Goal: Task Accomplishment & Management: Manage account settings

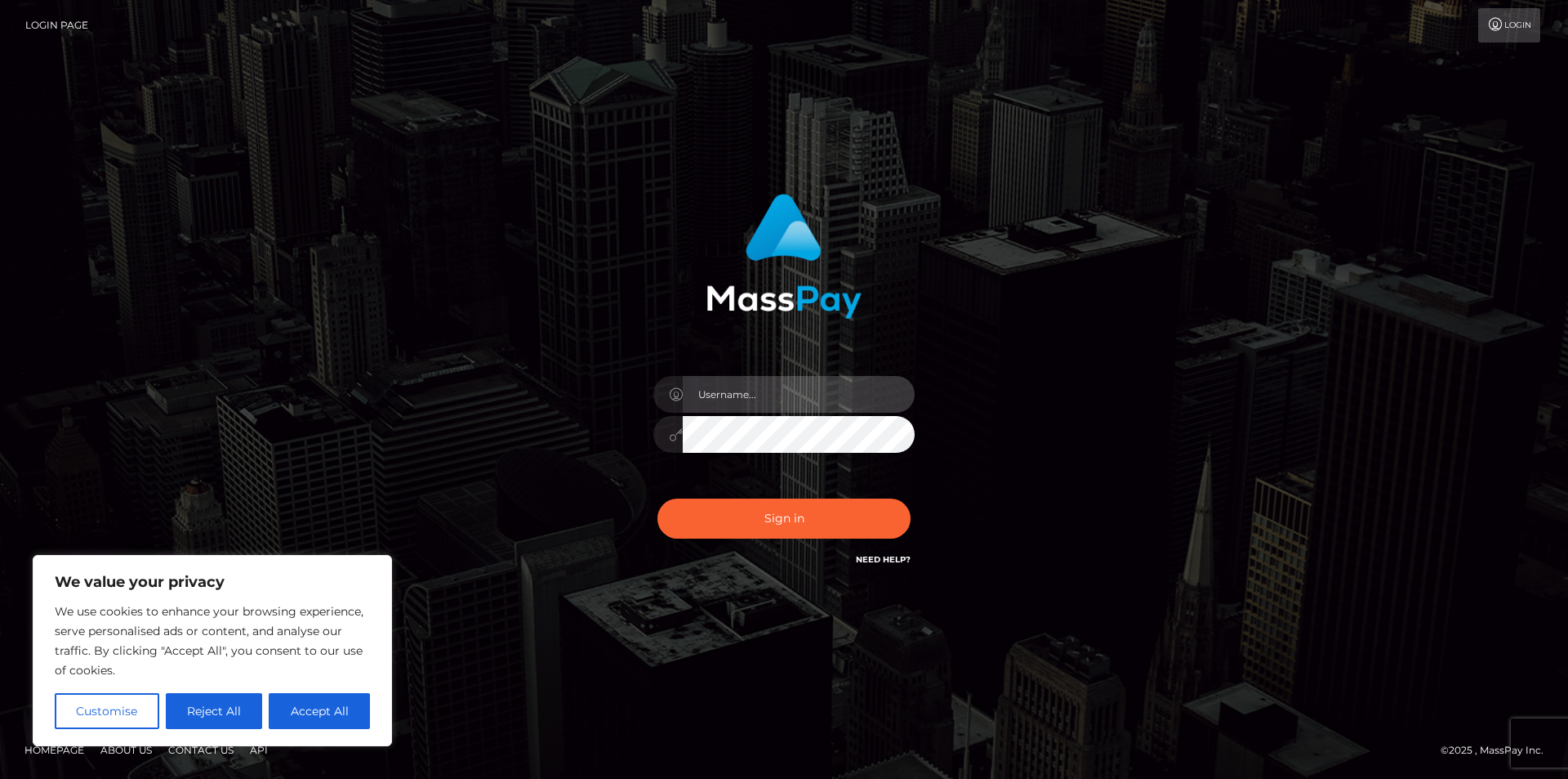
click at [849, 397] on input "text" at bounding box center [799, 394] width 232 height 37
type input "[EMAIL_ADDRESS][DOMAIN_NAME]"
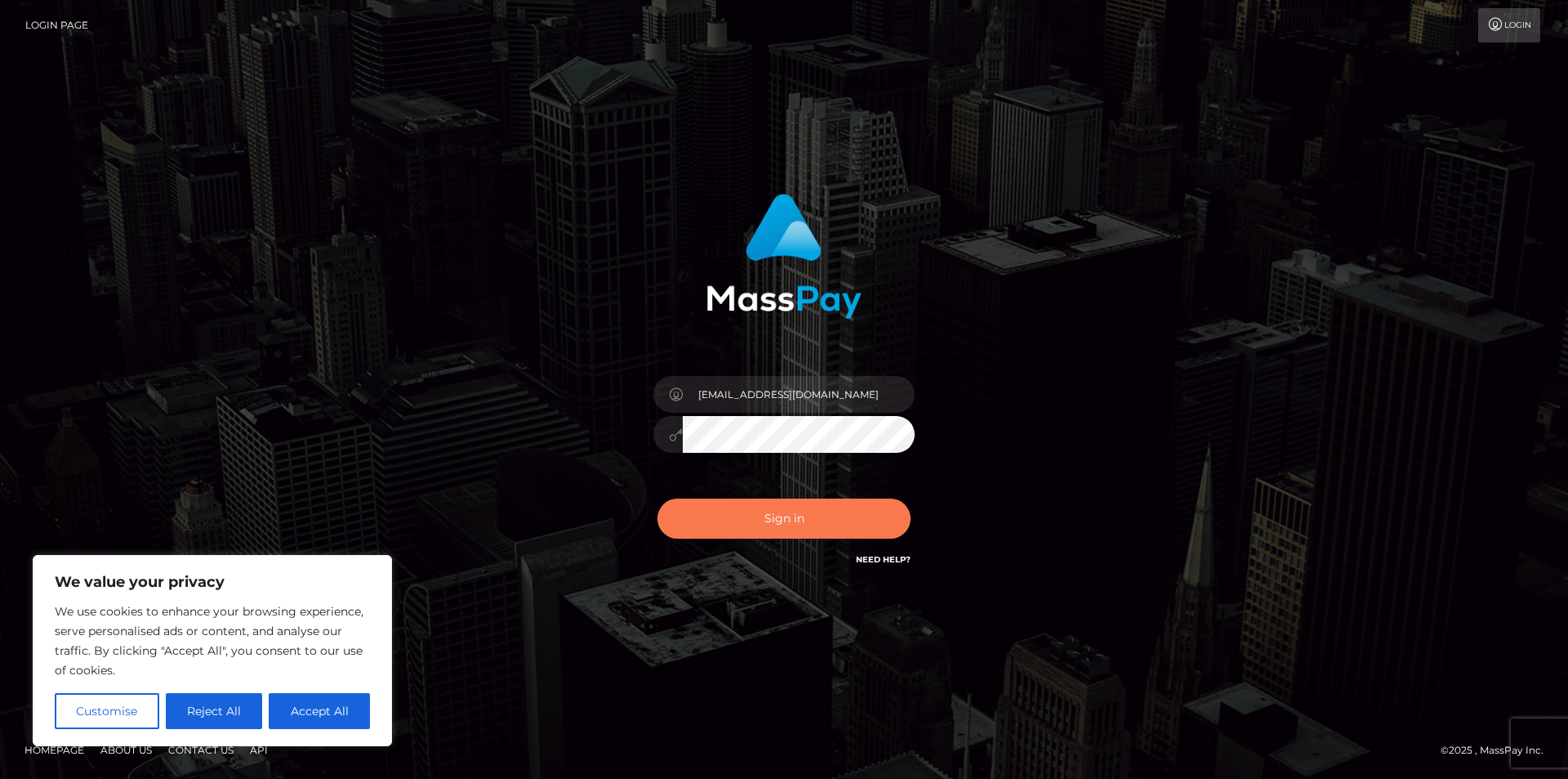
click at [771, 516] on button "Sign in" at bounding box center [784, 518] width 254 height 40
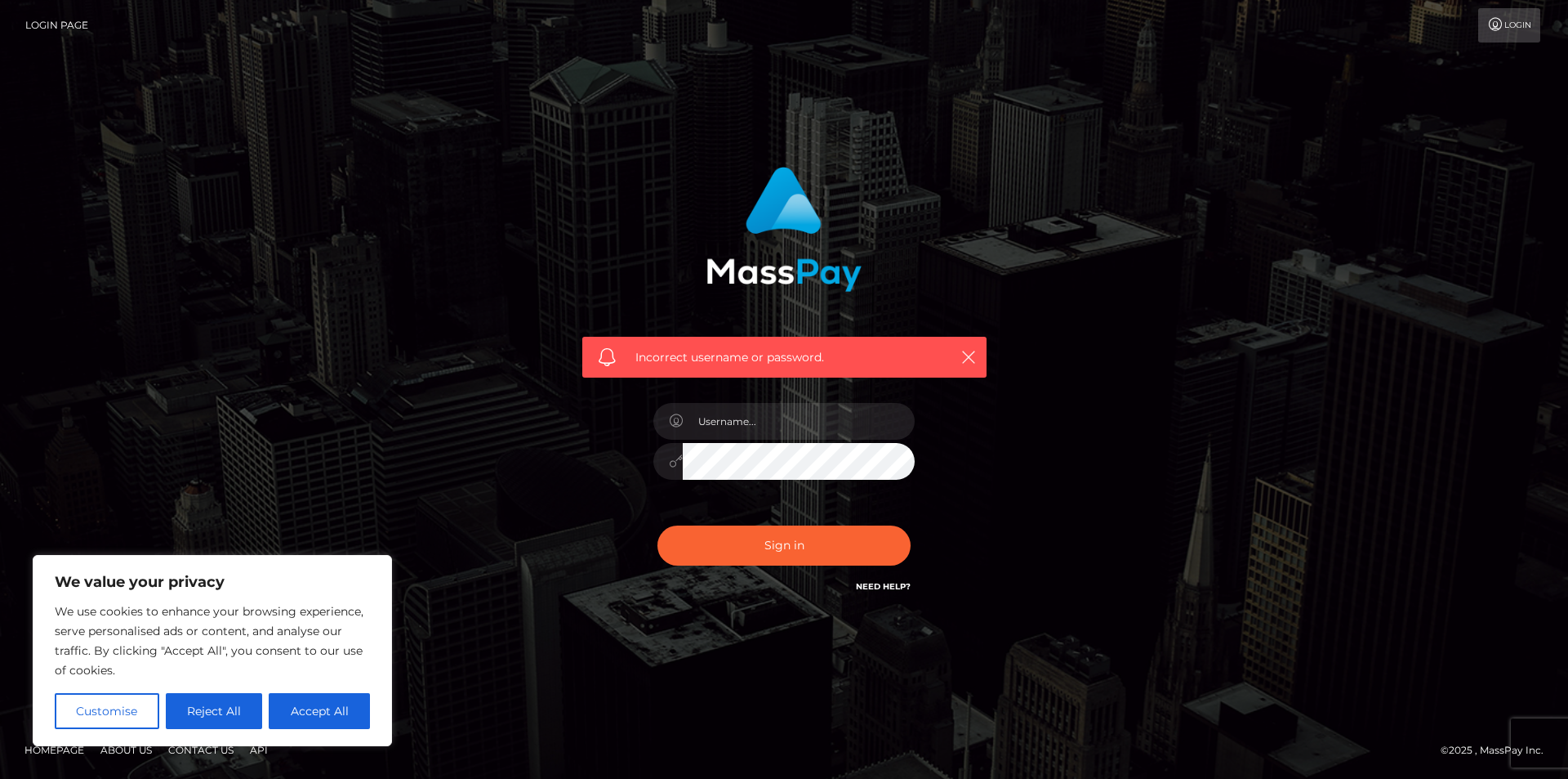
click at [276, 726] on button "Accept All" at bounding box center [319, 711] width 102 height 36
checkbox input "true"
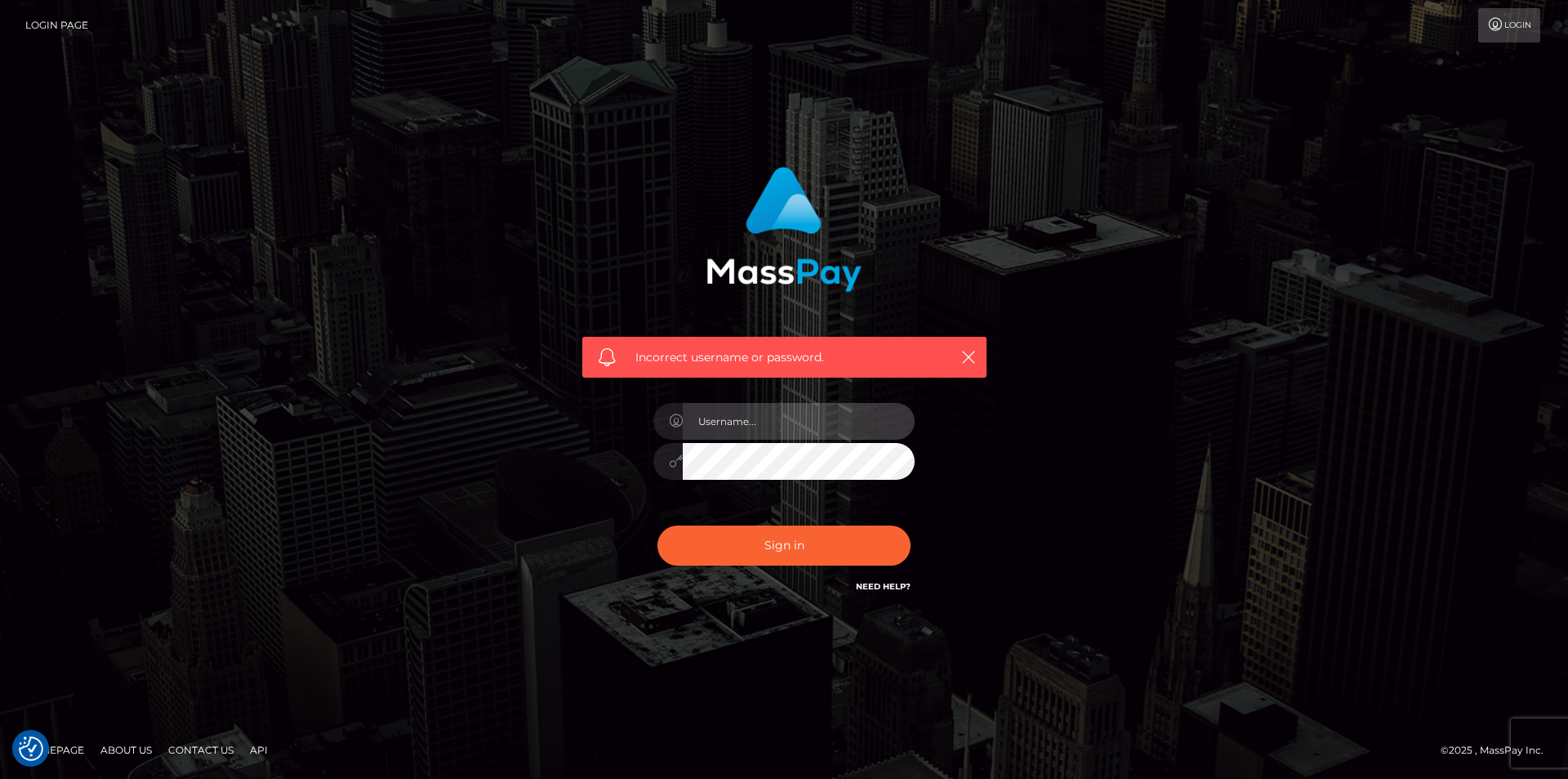
click at [758, 414] on input "text" at bounding box center [799, 422] width 232 height 37
type input "[EMAIL_ADDRESS][DOMAIN_NAME]"
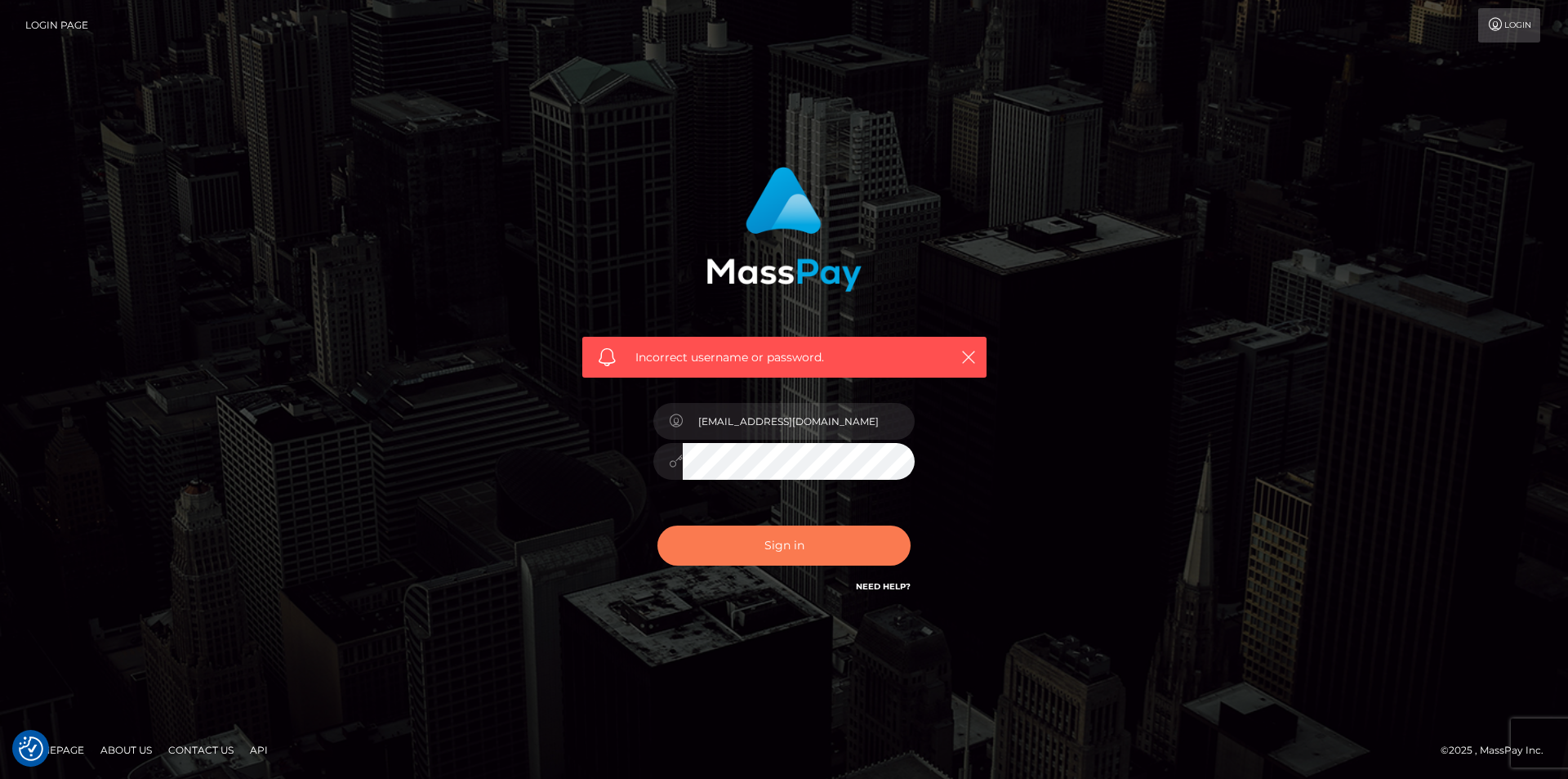
click at [686, 544] on button "Sign in" at bounding box center [784, 545] width 254 height 40
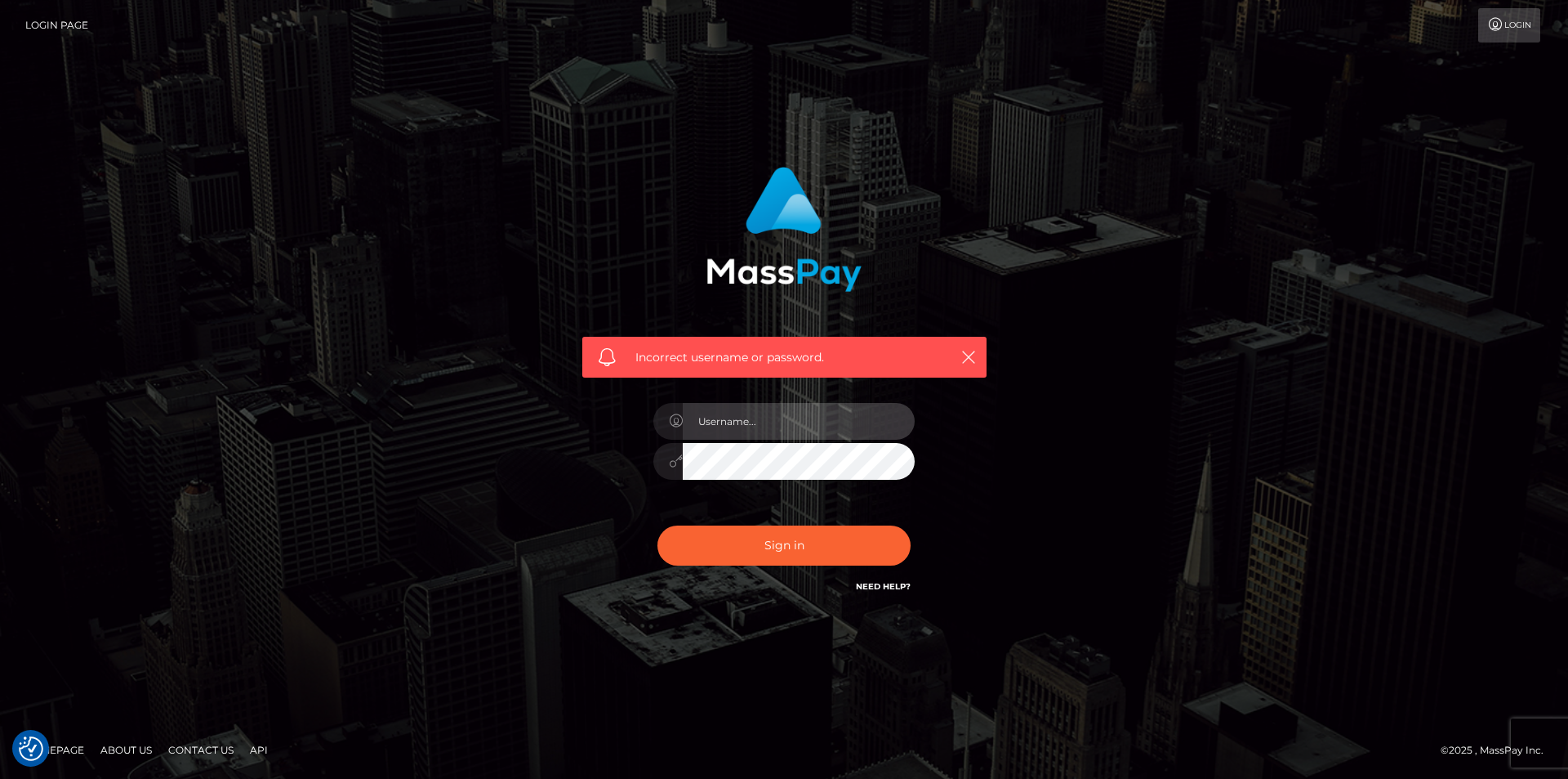
click at [779, 419] on input "text" at bounding box center [799, 422] width 232 height 37
paste input "Jack Ly"
type input "Jack Ly"
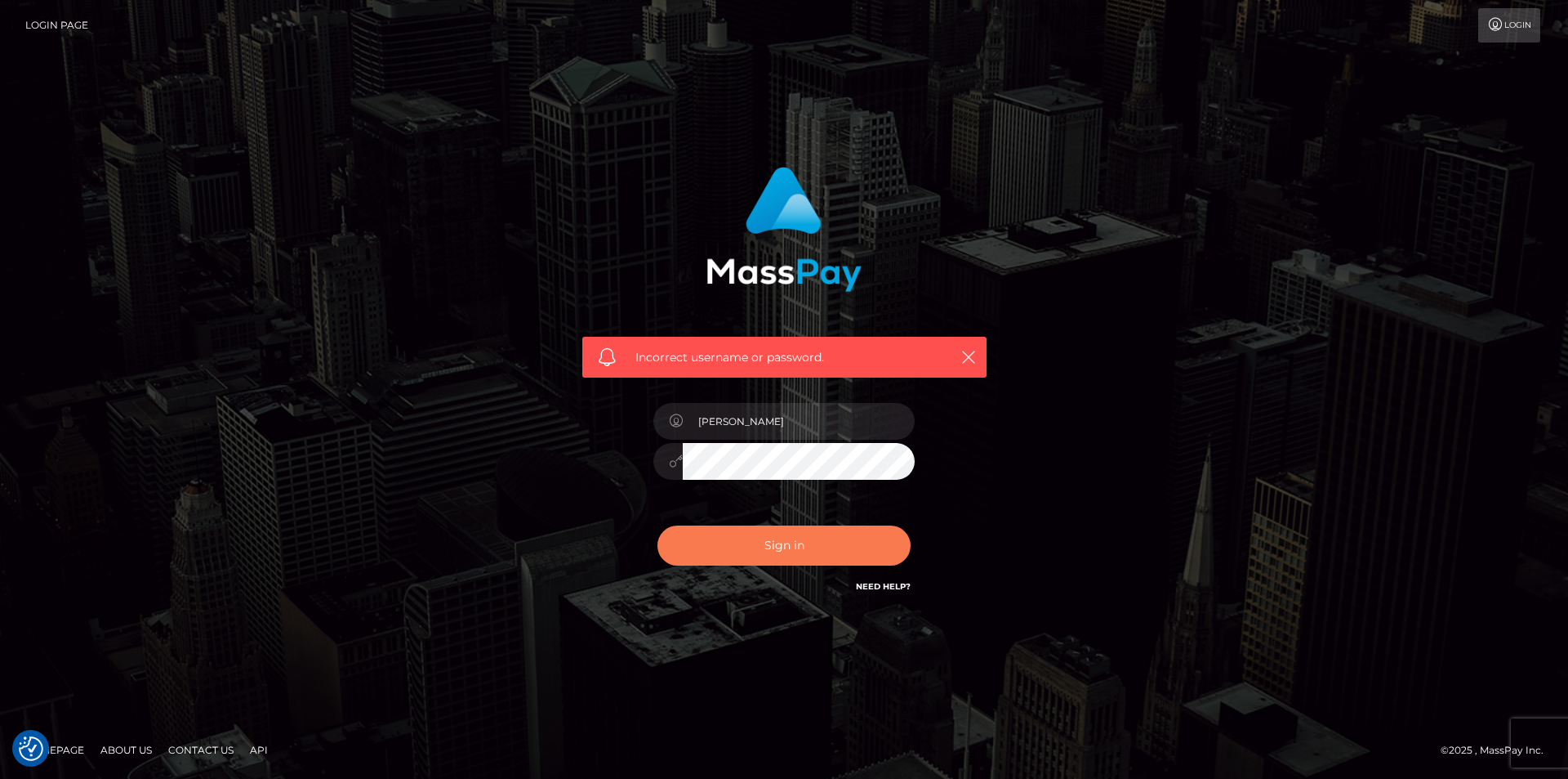
click at [732, 555] on button "Sign in" at bounding box center [784, 545] width 254 height 40
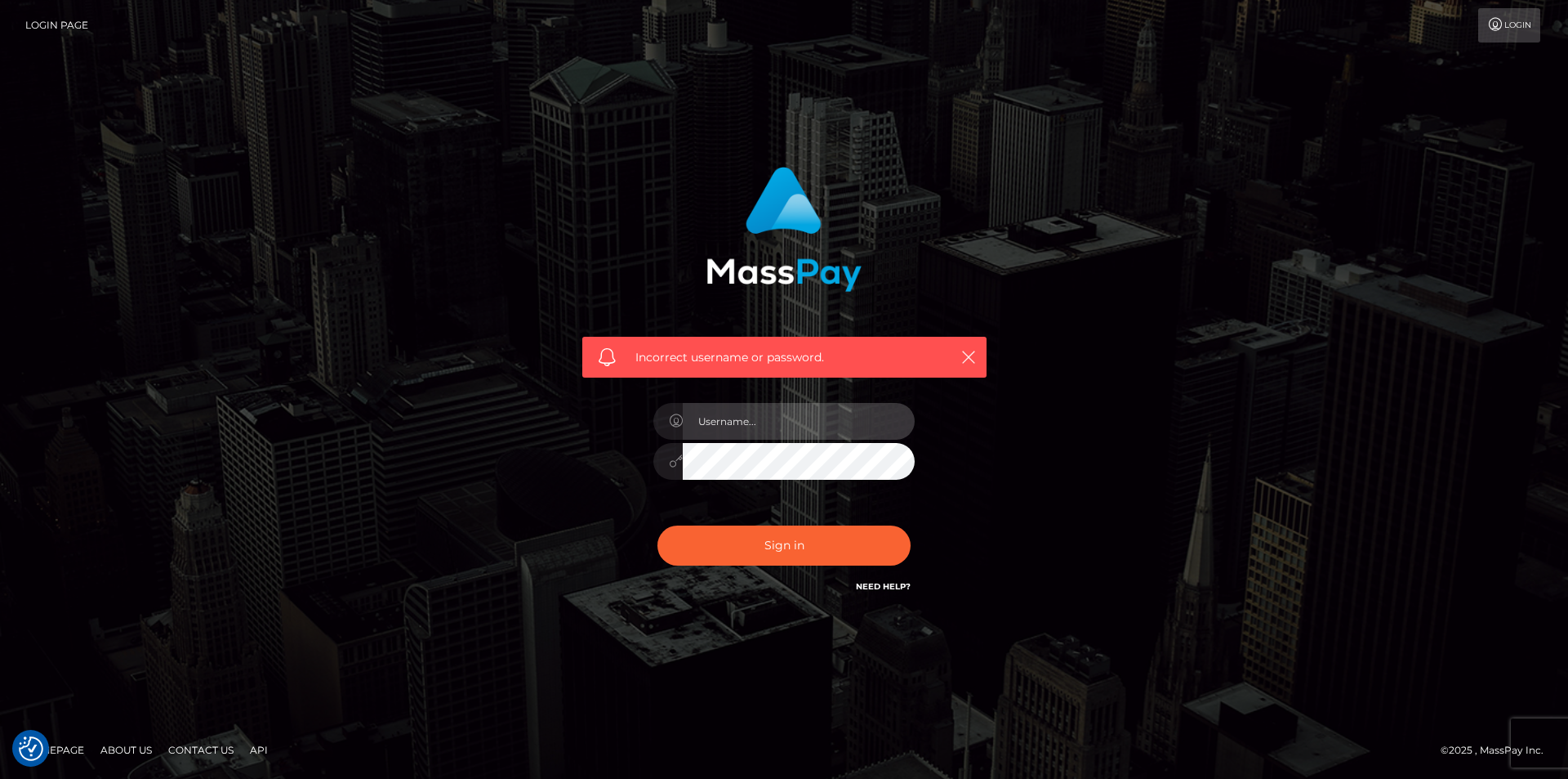
click at [785, 418] on input "text" at bounding box center [799, 422] width 232 height 37
type input "[EMAIL_ADDRESS][DOMAIN_NAME]"
click at [485, 440] on div "Incorrect username or password. sokteang2@gmail.com" at bounding box center [784, 389] width 931 height 470
click at [701, 419] on input "[EMAIL_ADDRESS][DOMAIN_NAME]" at bounding box center [799, 422] width 232 height 37
click at [698, 422] on input "[EMAIL_ADDRESS][DOMAIN_NAME]" at bounding box center [799, 422] width 232 height 37
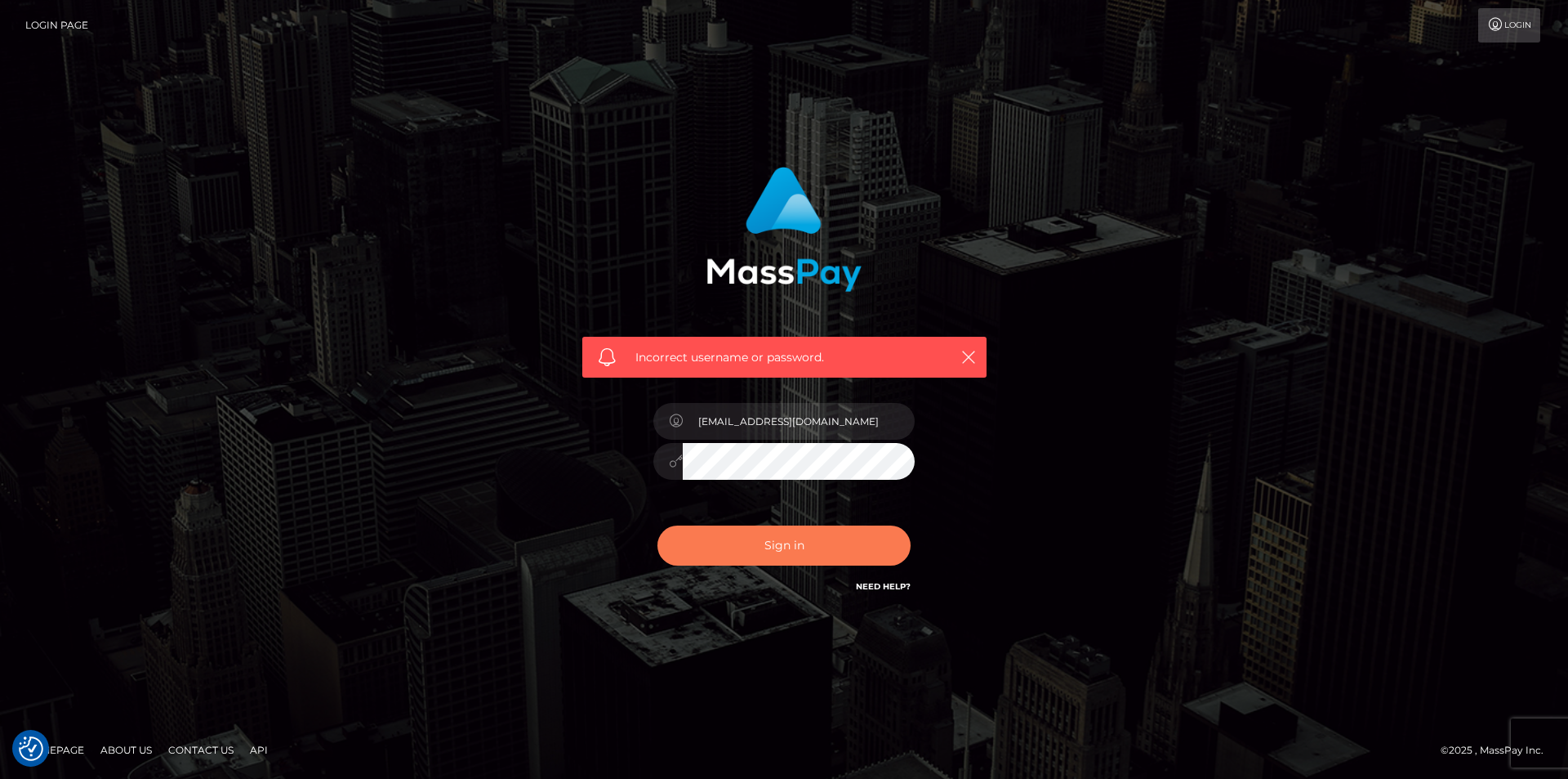
click at [773, 544] on button "Sign in" at bounding box center [784, 545] width 254 height 40
click at [1508, 27] on link "Login" at bounding box center [1509, 25] width 62 height 34
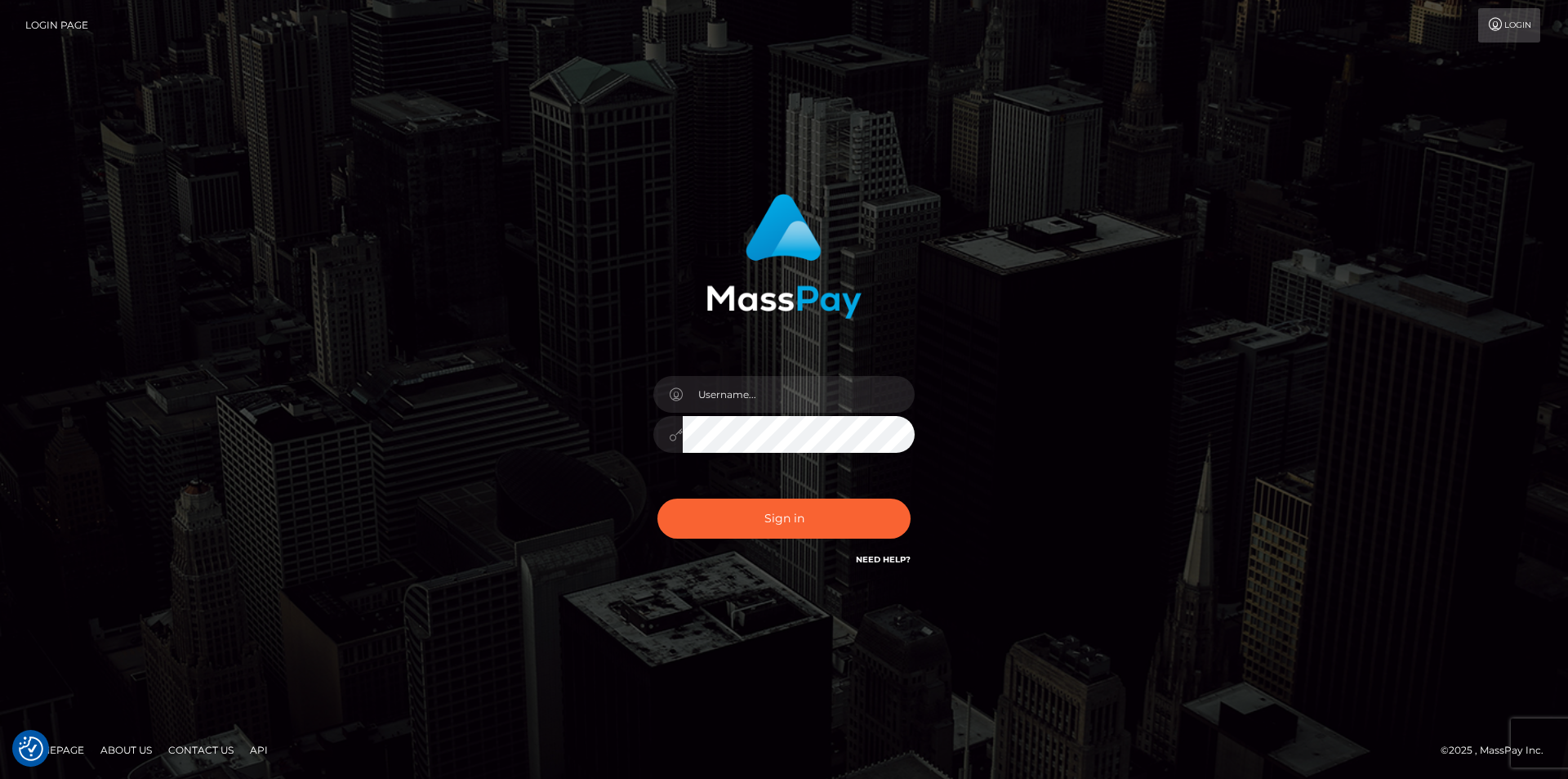
click at [872, 560] on link "Need Help?" at bounding box center [883, 559] width 55 height 11
drag, startPoint x: 878, startPoint y: 568, endPoint x: 887, endPoint y: 573, distance: 10.3
click at [879, 568] on div "Need Help?" at bounding box center [883, 562] width 55 height 20
click at [898, 563] on link "Need Help?" at bounding box center [883, 559] width 55 height 11
click at [894, 560] on link "Need Help?" at bounding box center [883, 559] width 55 height 11
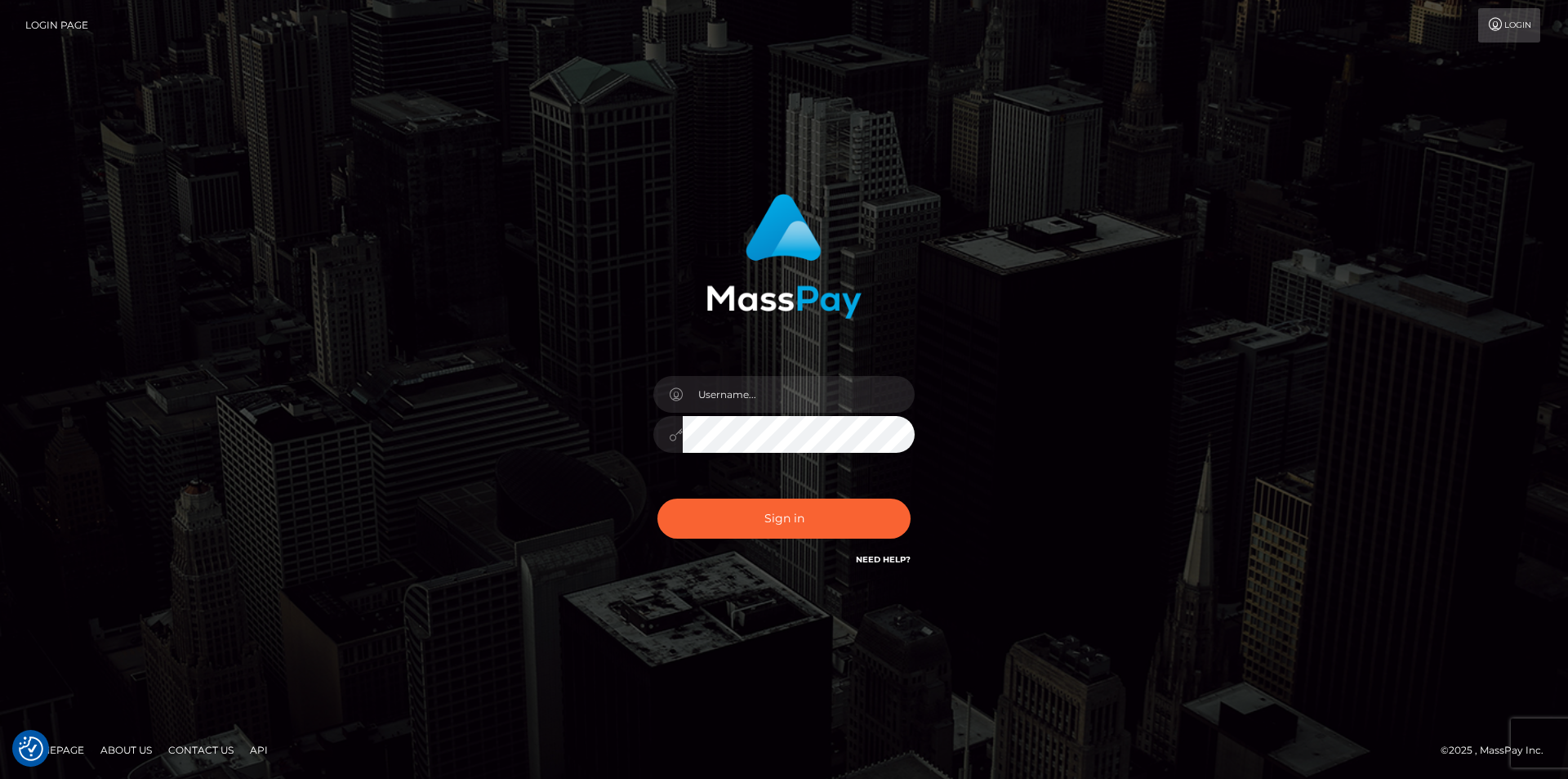
click at [123, 747] on link "About Us" at bounding box center [126, 750] width 65 height 25
